Goal: Task Accomplishment & Management: Complete application form

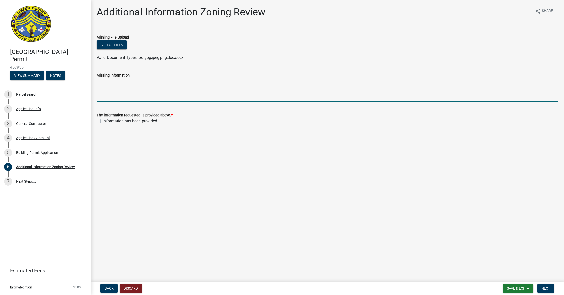
click at [110, 91] on textarea "Missing Information" at bounding box center [327, 90] width 461 height 24
type textarea "H"
click at [166, 81] on textarea "We have other builds in [GEOGRAPHIC_DATA]. We do not sub out our work. The Barn…" at bounding box center [327, 90] width 461 height 24
click at [165, 81] on textarea "We have other builds in [GEOGRAPHIC_DATA]. We do not sub out our work. The Barn…" at bounding box center [327, 90] width 461 height 24
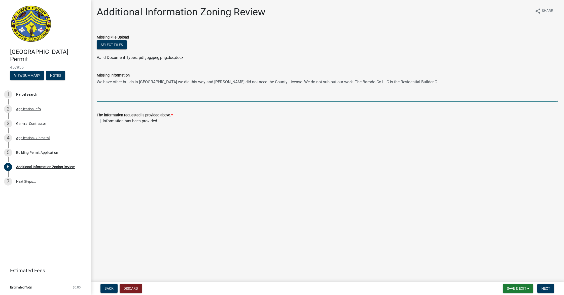
click at [282, 82] on textarea "We have other builds in [GEOGRAPHIC_DATA] we did this way and [PERSON_NAME] did…" at bounding box center [327, 90] width 461 height 24
click at [297, 81] on textarea "We have other builds in [GEOGRAPHIC_DATA] we did this way and [PERSON_NAME] did…" at bounding box center [327, 90] width 461 height 24
click at [434, 79] on textarea "We have other builds in [GEOGRAPHIC_DATA] we did this way and [PERSON_NAME] did…" at bounding box center [327, 90] width 461 height 24
click at [420, 81] on textarea "We have other builds in [GEOGRAPHIC_DATA] we did this way and [PERSON_NAME] did…" at bounding box center [327, 90] width 461 height 24
click at [461, 80] on textarea "We have other builds in [GEOGRAPHIC_DATA] we did this way and [PERSON_NAME] did…" at bounding box center [327, 90] width 461 height 24
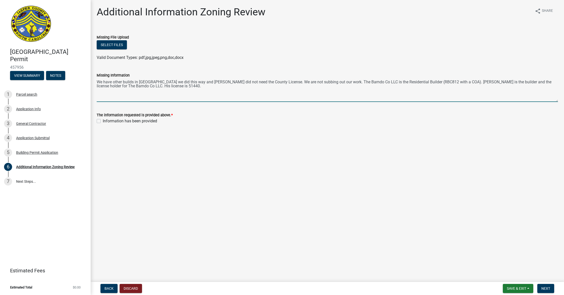
click at [500, 81] on textarea "We have other builds in [GEOGRAPHIC_DATA] we did this way and [PERSON_NAME] did…" at bounding box center [327, 90] width 461 height 24
click at [218, 89] on textarea "We have other builds in [GEOGRAPHIC_DATA] we did this way and [PERSON_NAME] did…" at bounding box center [327, 90] width 461 height 24
type textarea "We have other builds in [GEOGRAPHIC_DATA] we did this way and [PERSON_NAME] did…"
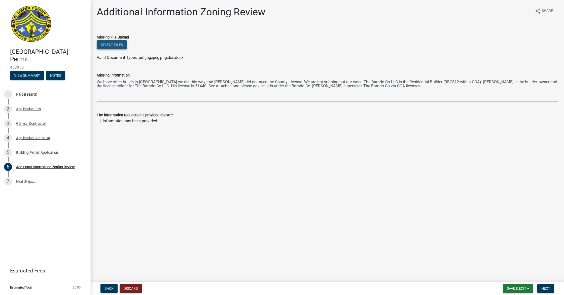
click at [110, 48] on button "Select files" at bounding box center [112, 44] width 30 height 9
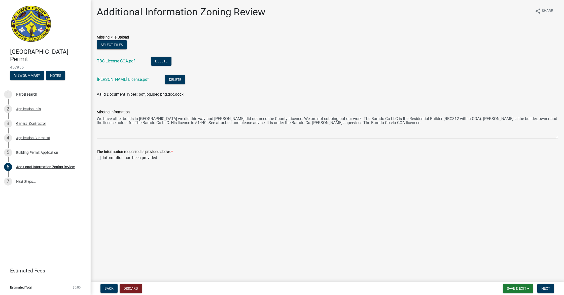
click at [103, 159] on label "Information has been provided" at bounding box center [130, 158] width 54 height 6
click at [103, 158] on input "Information has been provided" at bounding box center [104, 156] width 3 height 3
checkbox input "true"
click at [512, 288] on span "Save & Exit" at bounding box center [516, 288] width 19 height 4
click at [503, 262] on button "Save" at bounding box center [513, 263] width 40 height 12
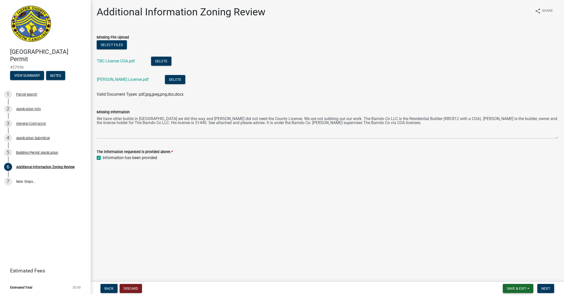
click at [512, 289] on span "Save & Exit" at bounding box center [516, 288] width 19 height 4
click at [514, 276] on button "Save & Exit" at bounding box center [513, 275] width 40 height 12
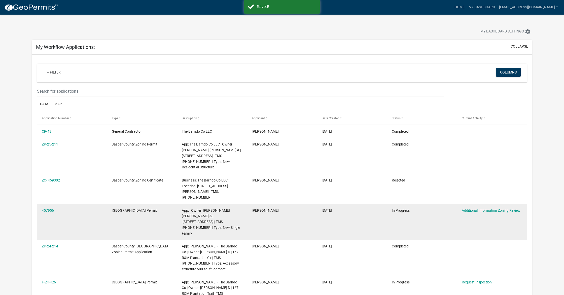
click at [505, 213] on datatable-body-cell "Additional Information Zoning Review" at bounding box center [492, 222] width 70 height 36
click at [504, 208] on link "Additional Information Zoning Review" at bounding box center [491, 210] width 59 height 4
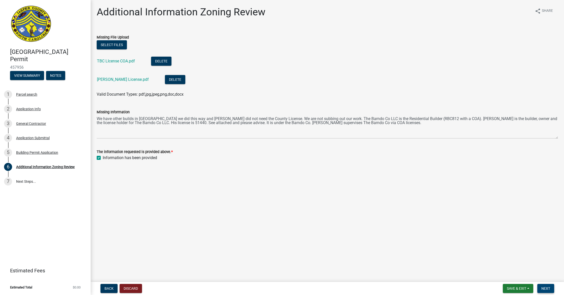
click at [544, 287] on span "Next" at bounding box center [545, 288] width 9 height 4
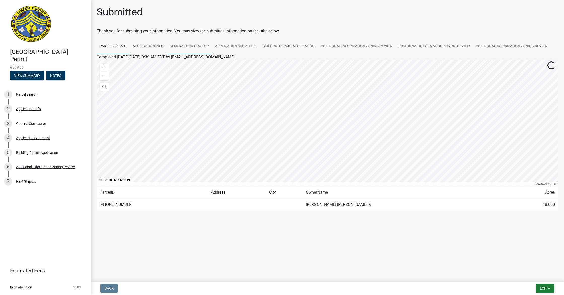
click at [181, 46] on link "General Contractor" at bounding box center [189, 46] width 45 height 16
